Goal: Transaction & Acquisition: Purchase product/service

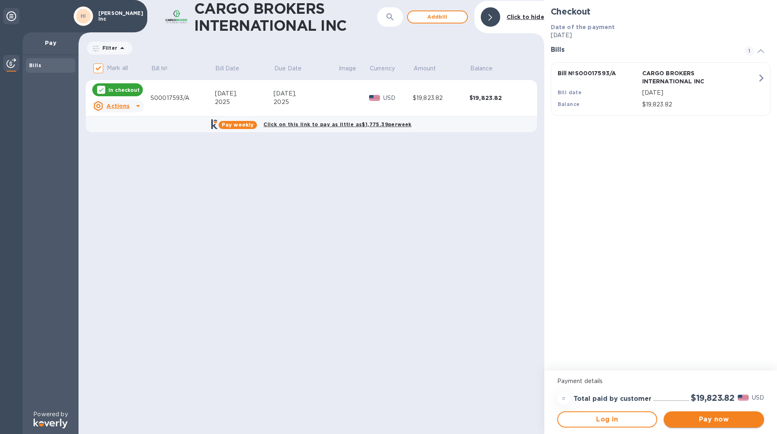
click at [724, 423] on span "Pay now" at bounding box center [713, 420] width 87 height 10
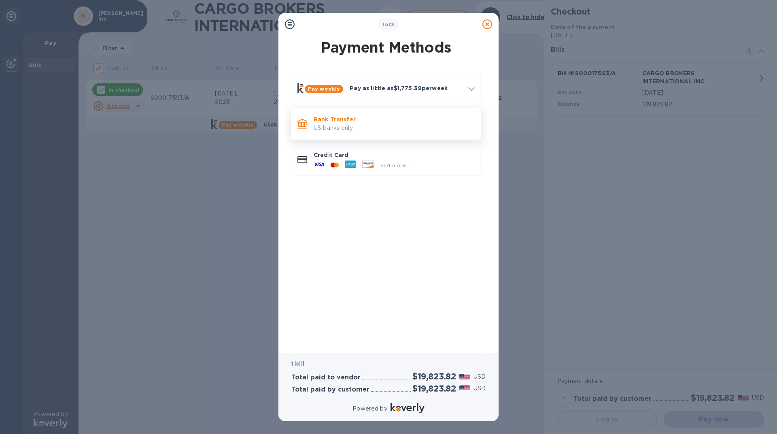
click at [352, 128] on p "US banks only." at bounding box center [393, 128] width 161 height 8
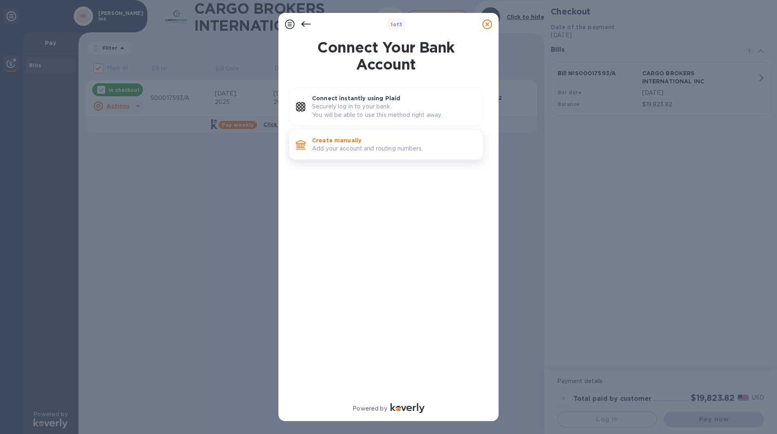
click at [400, 141] on p "Create manually" at bounding box center [394, 140] width 164 height 8
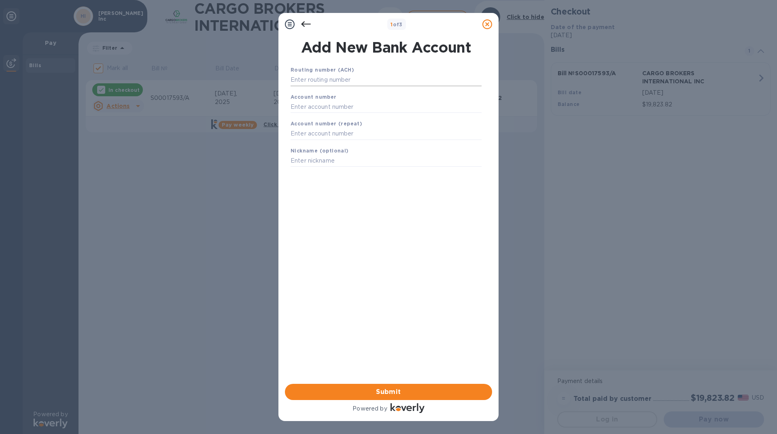
click at [363, 81] on input "text" at bounding box center [385, 80] width 191 height 12
type input "061100606"
type input "101645194"
type input "1016475194"
type input "Operating"
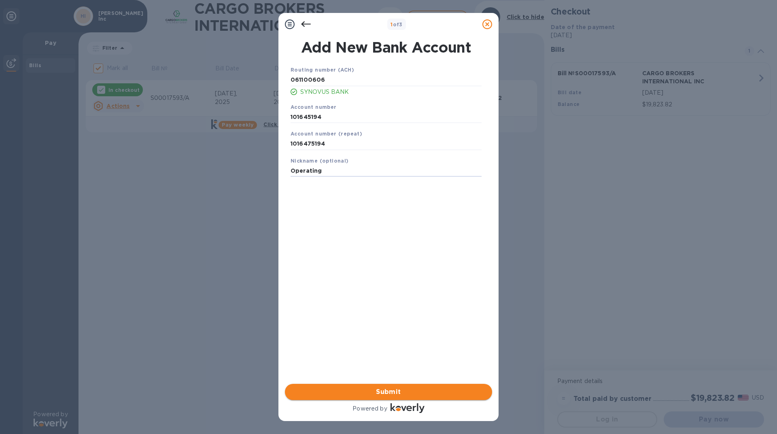
click at [421, 390] on span "Submit" at bounding box center [388, 392] width 194 height 10
drag, startPoint x: 362, startPoint y: 143, endPoint x: 336, endPoint y: 142, distance: 26.3
click at [336, 142] on input "1016475194" at bounding box center [385, 144] width 191 height 12
drag, startPoint x: 341, startPoint y: 116, endPoint x: 223, endPoint y: 107, distance: 118.5
click at [223, 107] on div "1 of 3 Add New Bank Account Routing number (ACH) [US_BANK_ROUTING_MICR] SYNOVUS…" at bounding box center [388, 217] width 777 height 434
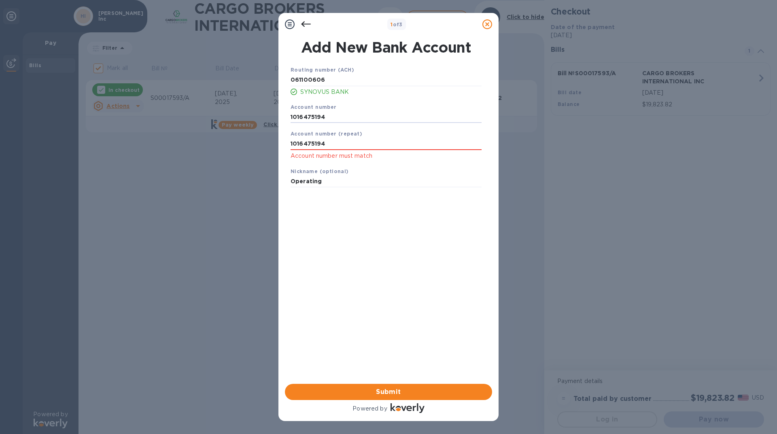
type input "1016475194"
click at [398, 388] on span "Submit" at bounding box center [388, 392] width 194 height 10
